Goal: Obtain resource: Obtain resource

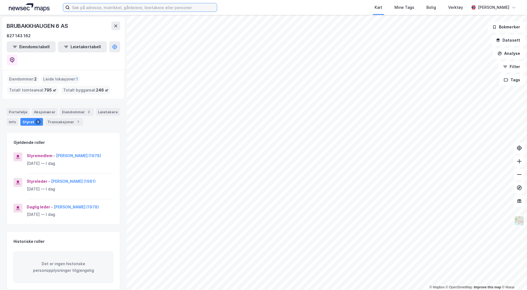
click at [92, 7] on input at bounding box center [143, 7] width 147 height 8
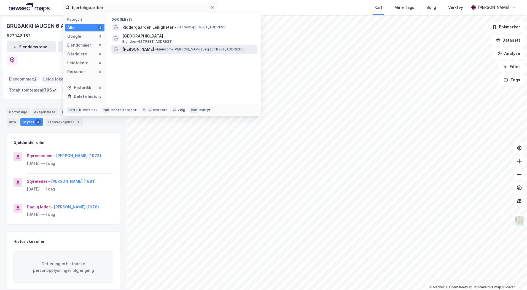
click at [156, 50] on span "• Eiendom • [STREET_ADDRESS]" at bounding box center [199, 49] width 88 height 4
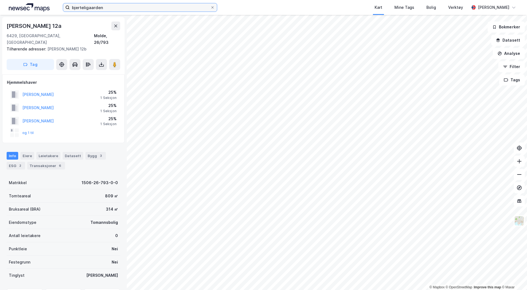
click at [101, 9] on input "bjerteligaarden" at bounding box center [140, 7] width 141 height 8
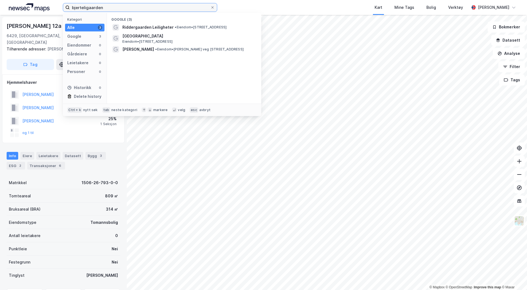
click at [101, 9] on input "bjerteligaarden" at bounding box center [140, 7] width 141 height 8
click at [110, 5] on input "bjerteligaarden" at bounding box center [140, 7] width 141 height 8
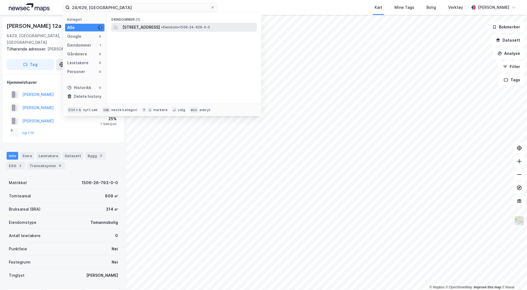
click at [149, 27] on span "[STREET_ADDRESS]" at bounding box center [140, 27] width 37 height 7
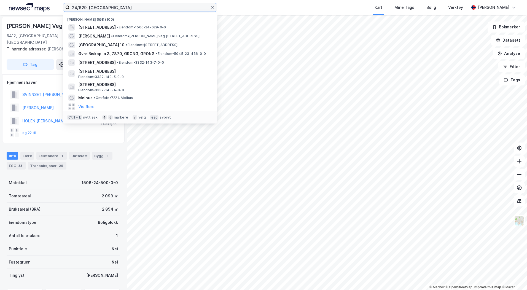
click at [107, 6] on input "24/629, [GEOGRAPHIC_DATA]" at bounding box center [140, 7] width 141 height 8
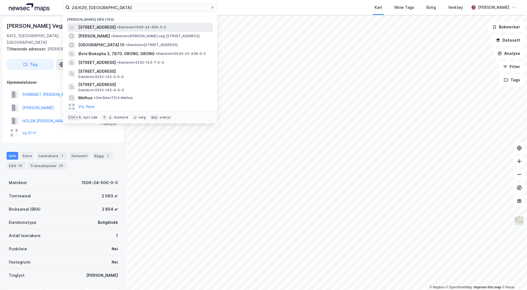
click at [116, 25] on span "[STREET_ADDRESS]" at bounding box center [96, 27] width 37 height 7
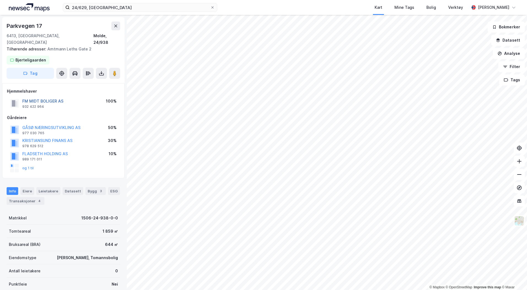
click at [0, 0] on button "FM MIDT BOLIGER AS" at bounding box center [0, 0] width 0 height 0
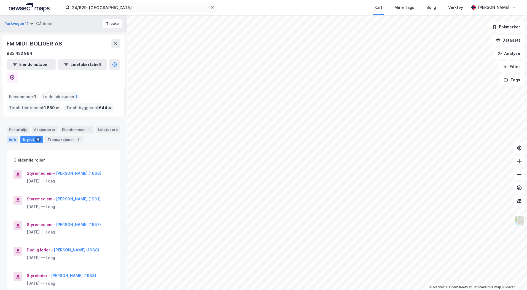
click at [12, 136] on div "Info" at bounding box center [13, 140] width 12 height 8
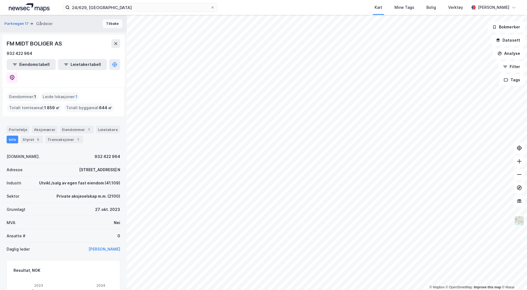
click at [109, 23] on button "Tilbake" at bounding box center [113, 23] width 20 height 9
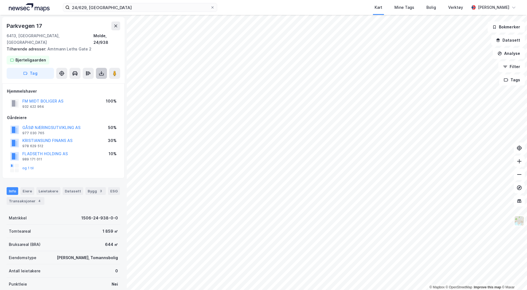
click at [99, 71] on button at bounding box center [101, 73] width 11 height 11
click at [83, 82] on div "Last ned grunnbok" at bounding box center [74, 84] width 32 height 4
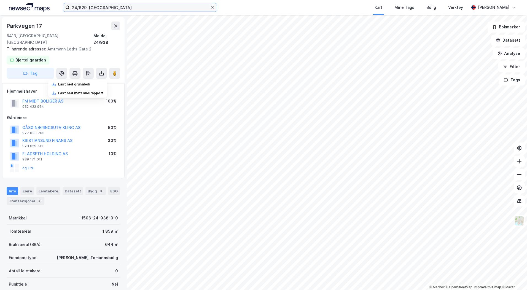
click at [91, 6] on input "24/629, [GEOGRAPHIC_DATA]" at bounding box center [140, 7] width 141 height 8
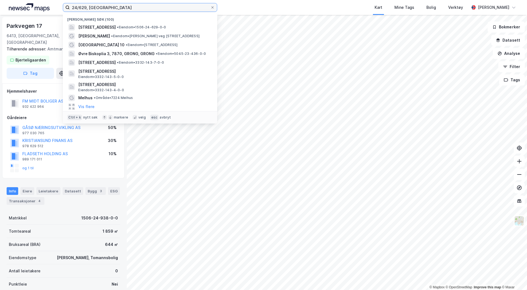
click at [91, 6] on input "24/629, [GEOGRAPHIC_DATA]" at bounding box center [140, 7] width 141 height 8
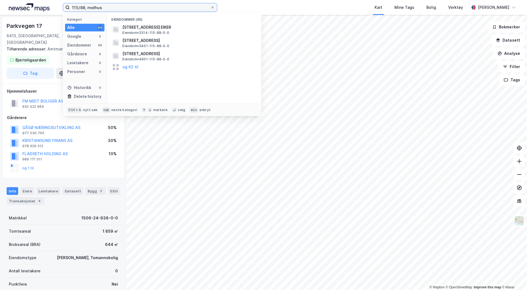
type input "115/88, melhus"
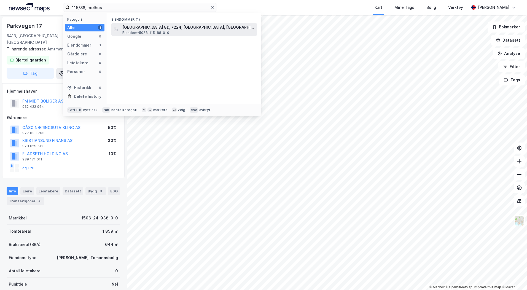
click at [126, 26] on span "[GEOGRAPHIC_DATA] 8D, 7224, [GEOGRAPHIC_DATA], [GEOGRAPHIC_DATA]" at bounding box center [188, 27] width 132 height 7
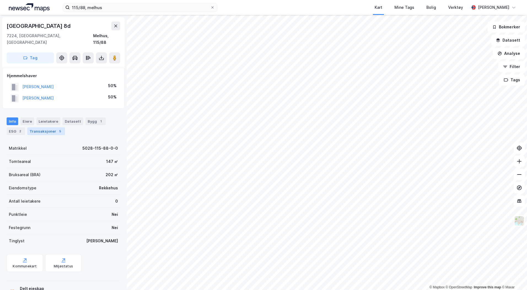
click at [49, 127] on div "Transaksjoner 5" at bounding box center [46, 131] width 38 height 8
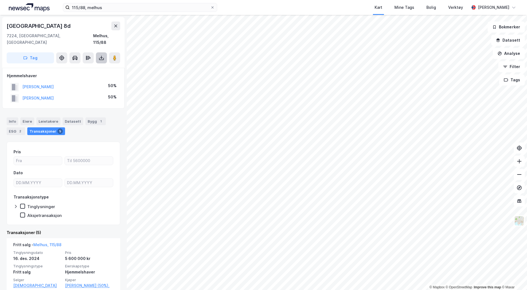
click at [98, 52] on button at bounding box center [101, 57] width 11 height 11
click at [96, 64] on div "Last ned grunnbok" at bounding box center [77, 68] width 59 height 9
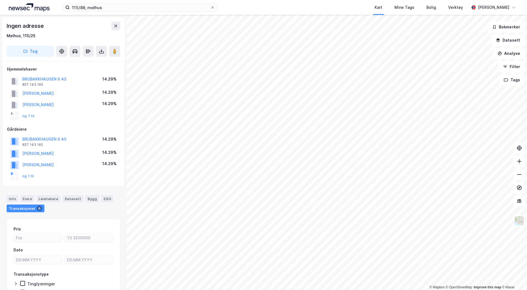
scroll to position [1, 0]
click at [23, 199] on div "Eiere" at bounding box center [27, 197] width 14 height 7
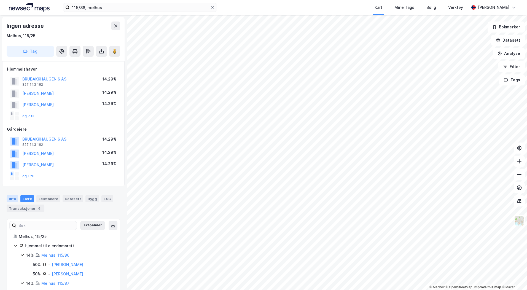
click at [13, 199] on div "Info" at bounding box center [13, 198] width 12 height 7
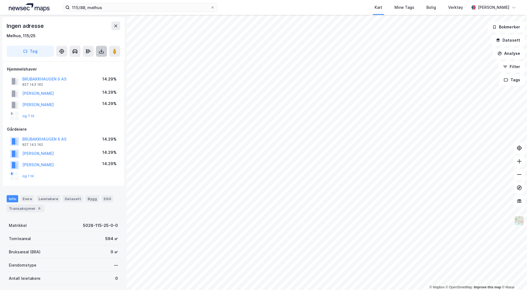
click at [99, 49] on icon at bounding box center [102, 52] width 6 height 6
click at [92, 60] on div "Last ned grunnbok" at bounding box center [77, 62] width 59 height 9
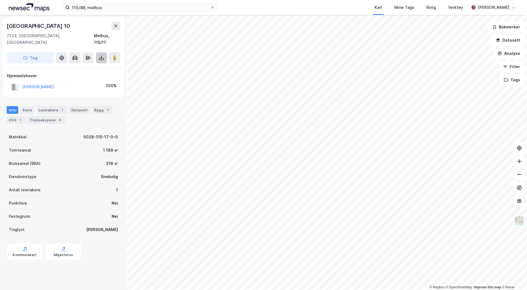
click at [101, 55] on icon at bounding box center [102, 58] width 6 height 6
click at [101, 64] on div "Last ned grunnbok" at bounding box center [77, 68] width 59 height 9
click at [80, 67] on div "Last ned grunnbok" at bounding box center [74, 69] width 32 height 4
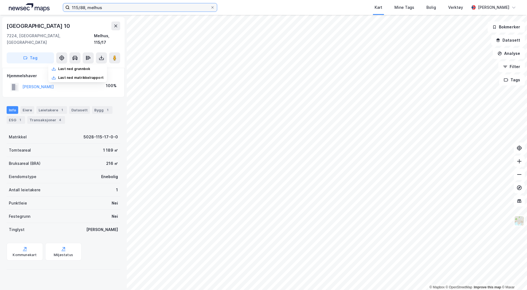
click at [101, 6] on input "115/88, melhus" at bounding box center [140, 7] width 141 height 8
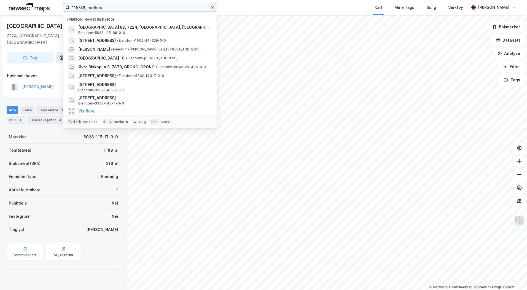
click at [101, 6] on input "115/88, melhus" at bounding box center [140, 7] width 141 height 8
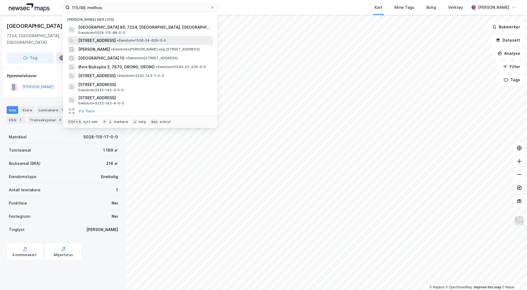
click at [105, 40] on span "[STREET_ADDRESS]" at bounding box center [96, 40] width 37 height 7
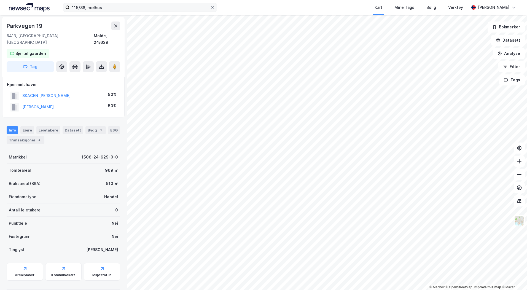
scroll to position [2, 0]
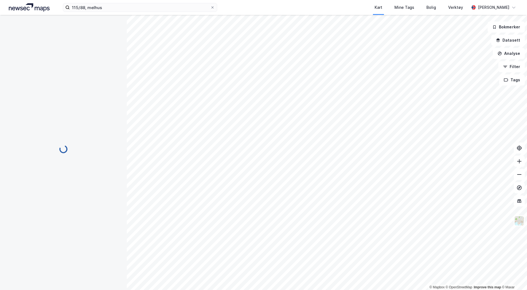
scroll to position [2, 0]
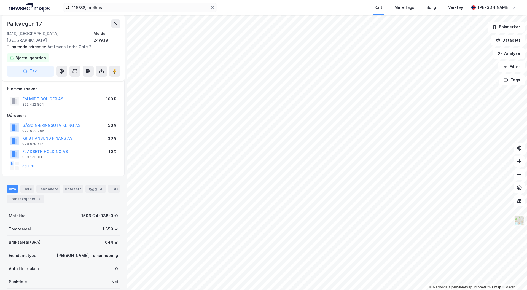
click at [520, 220] on img at bounding box center [519, 221] width 10 height 10
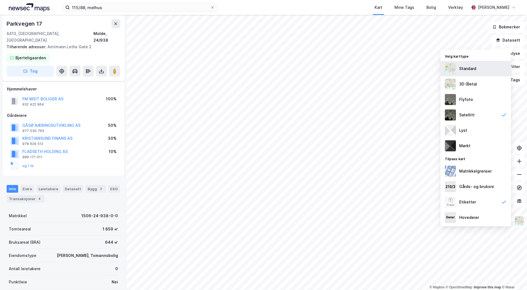
click at [473, 73] on div "Standard" at bounding box center [475, 68] width 71 height 15
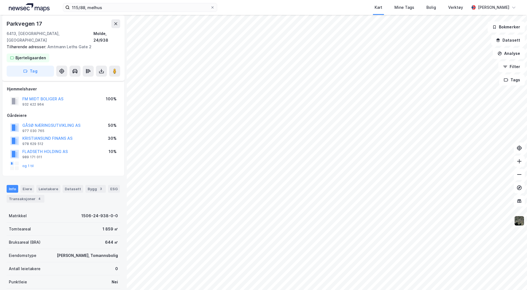
click at [518, 219] on img at bounding box center [519, 221] width 10 height 10
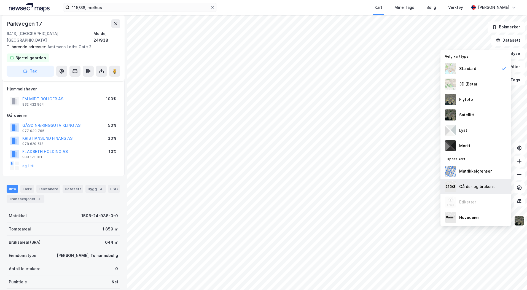
click at [489, 189] on div "Gårds- og bruksnr." at bounding box center [477, 186] width 36 height 7
click at [488, 173] on div "Matrikkelgrenser" at bounding box center [475, 171] width 33 height 7
click at [0, 0] on button "FM MIDT BOLIGER AS" at bounding box center [0, 0] width 0 height 0
